Goal: Transaction & Acquisition: Purchase product/service

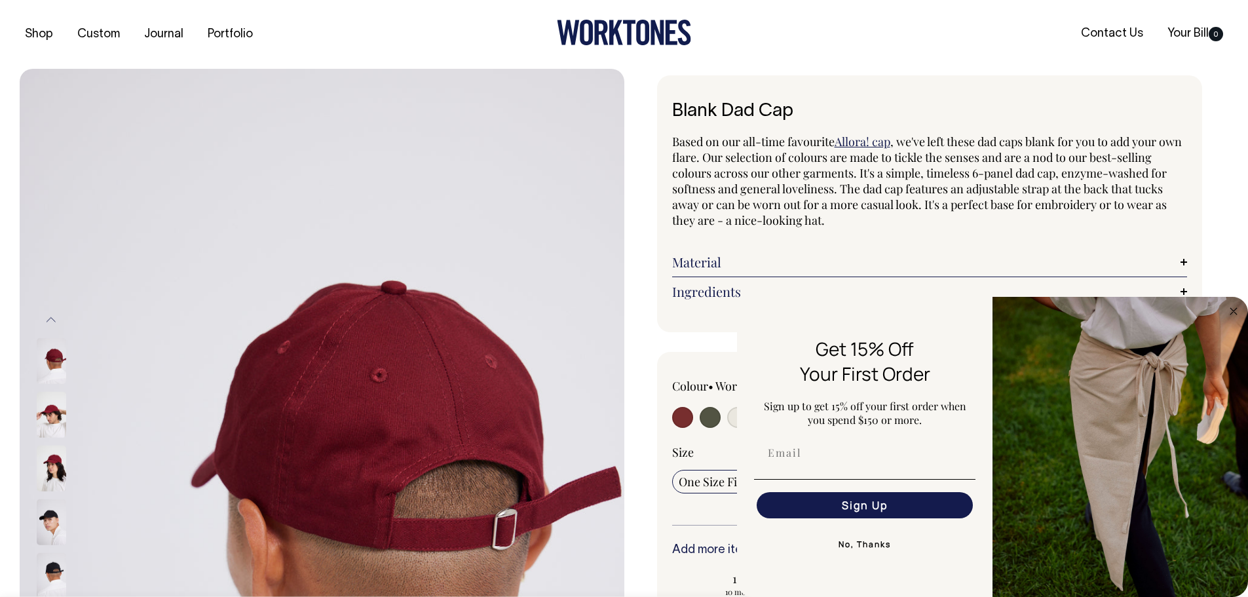
click at [789, 57] on div "Shop Custom Journal Portfolio Contact Us Your Bill 0" at bounding box center [624, 34] width 1248 height 69
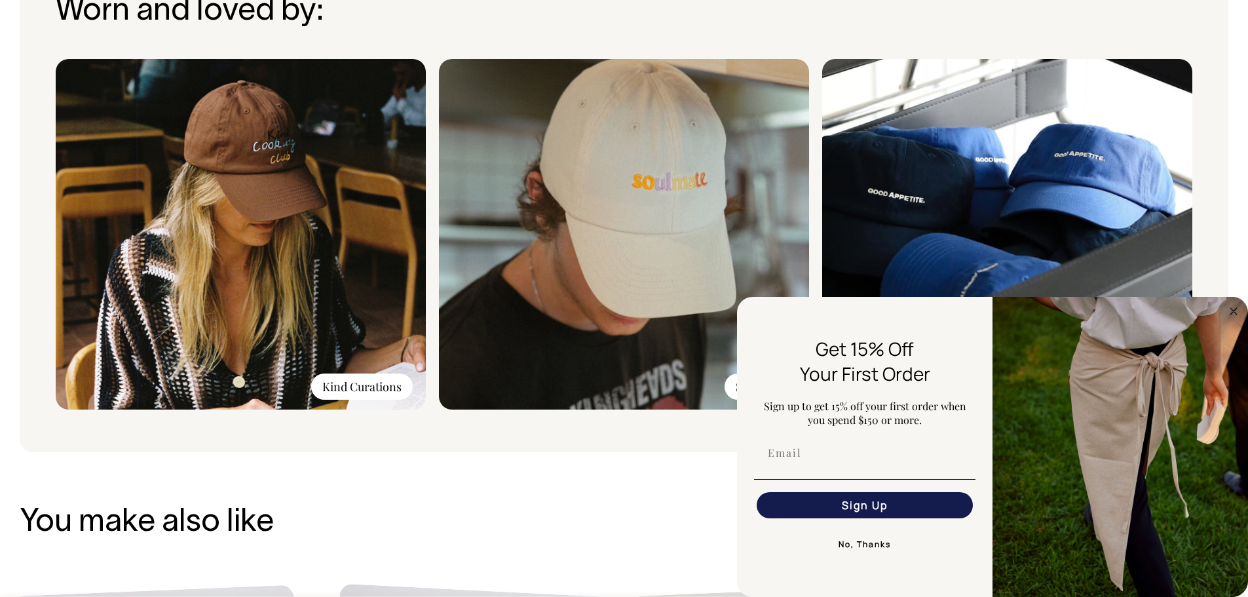
scroll to position [1065, 0]
click at [1238, 316] on circle "Close dialog" at bounding box center [1233, 310] width 15 height 15
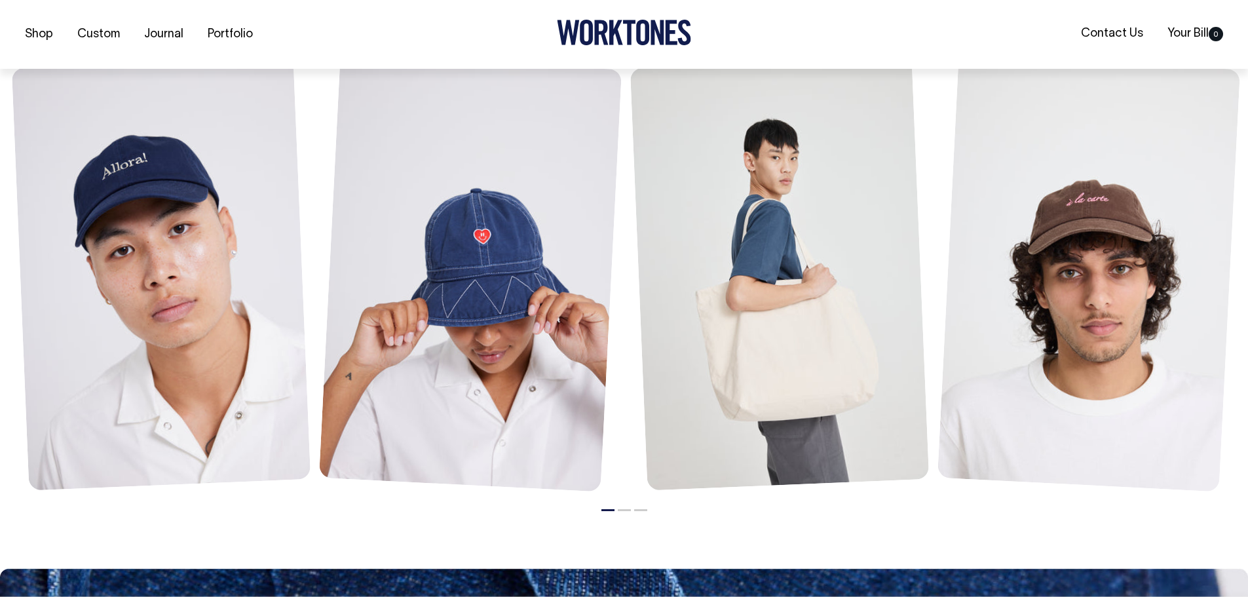
scroll to position [1594, 0]
click at [626, 508] on button "2" at bounding box center [624, 509] width 13 height 2
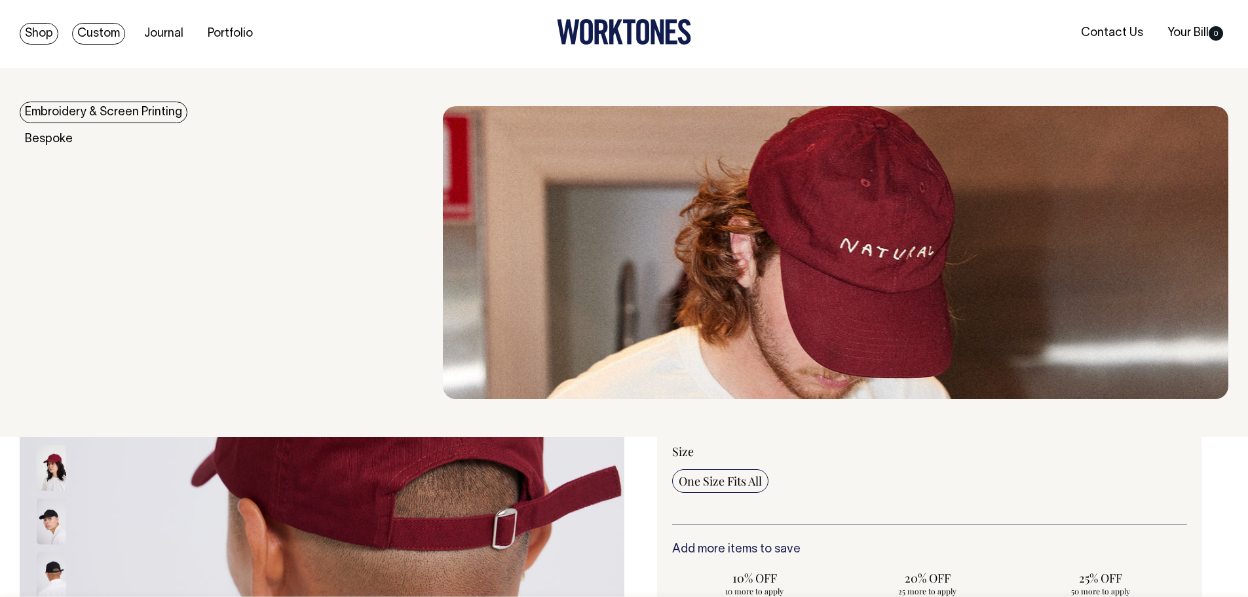
scroll to position [0, 0]
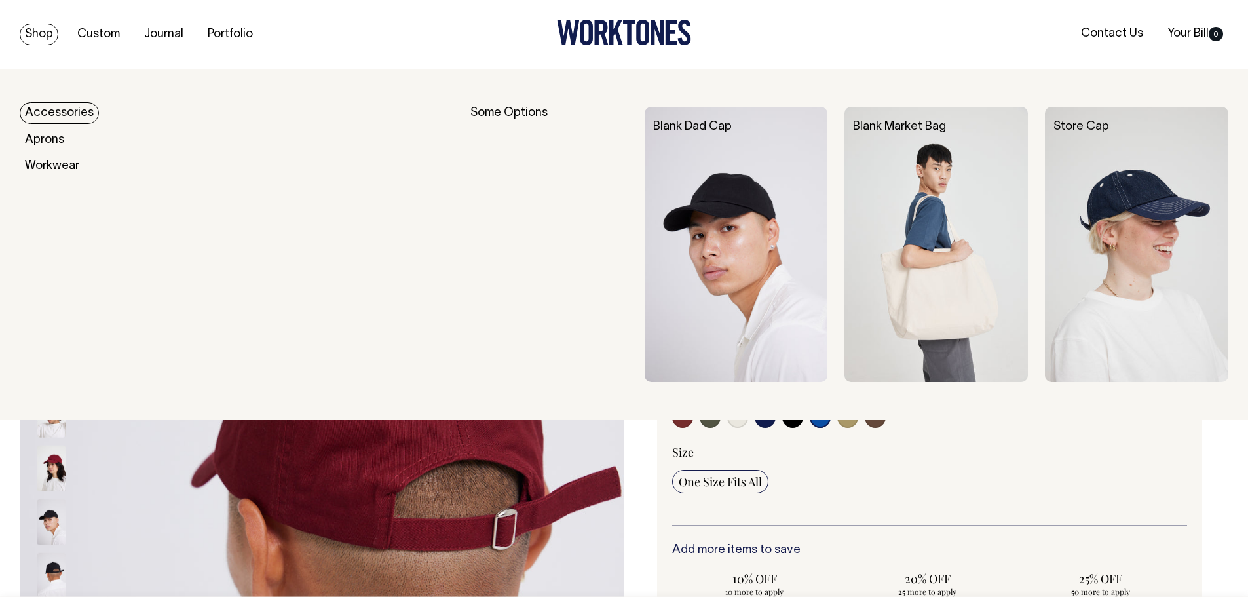
click at [58, 105] on link "Accessories" at bounding box center [59, 113] width 79 height 22
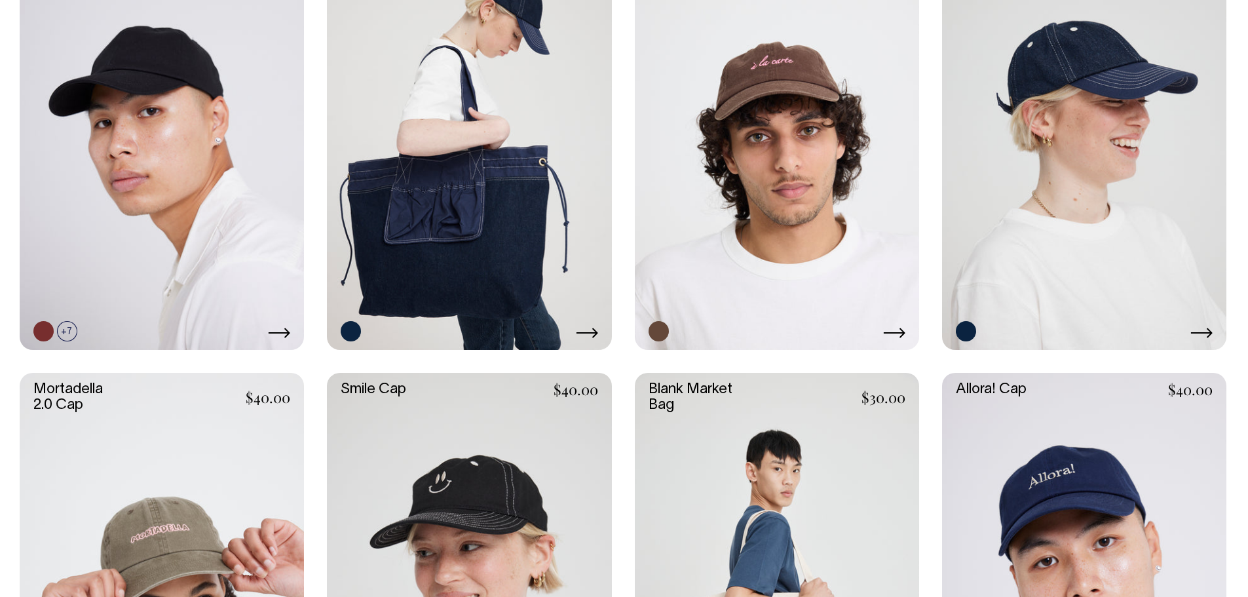
scroll to position [479, 0]
click at [194, 170] on link at bounding box center [162, 137] width 284 height 426
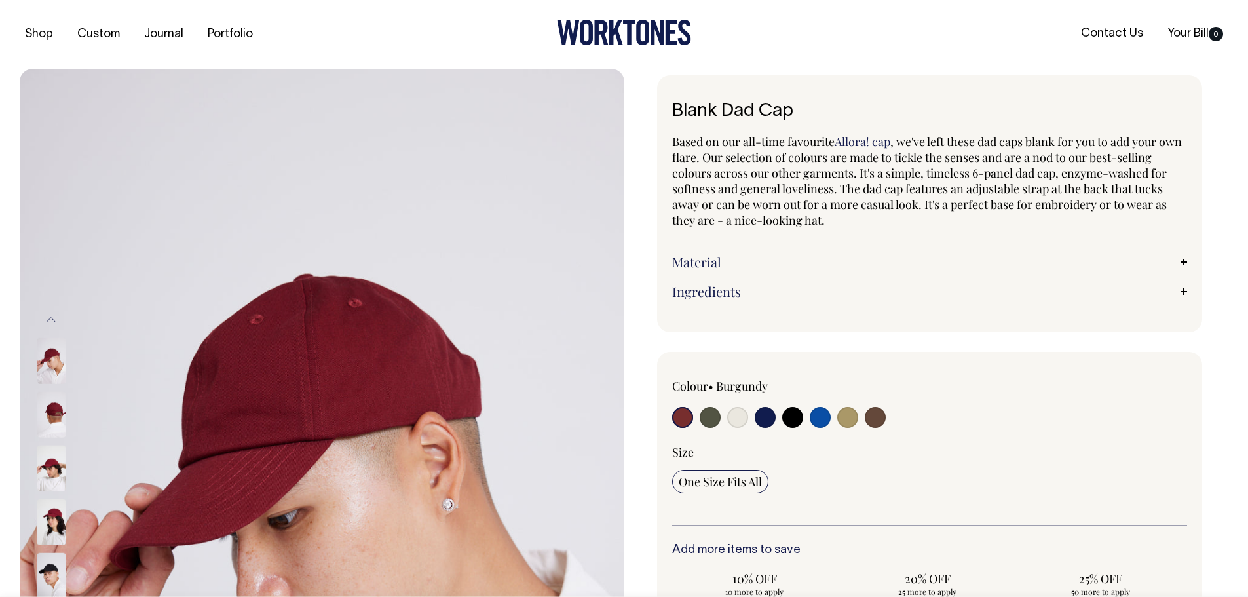
click at [736, 412] on input "radio" at bounding box center [737, 417] width 21 height 21
radio input "true"
select select "Natural"
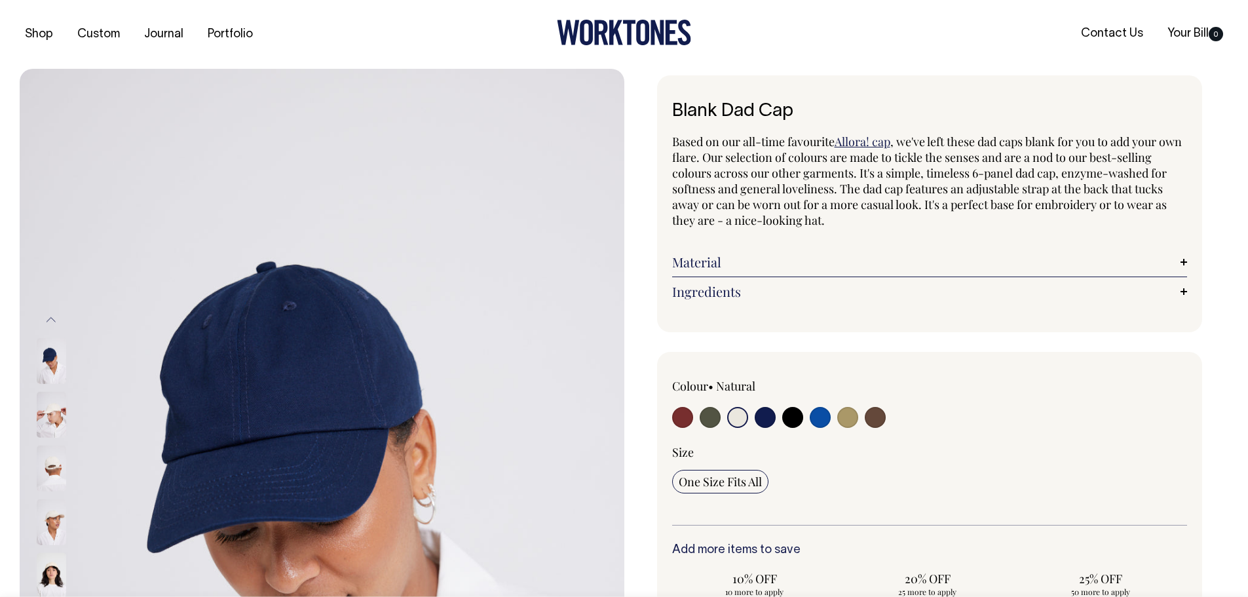
click at [47, 574] on img at bounding box center [51, 576] width 29 height 46
